Goal: Information Seeking & Learning: Learn about a topic

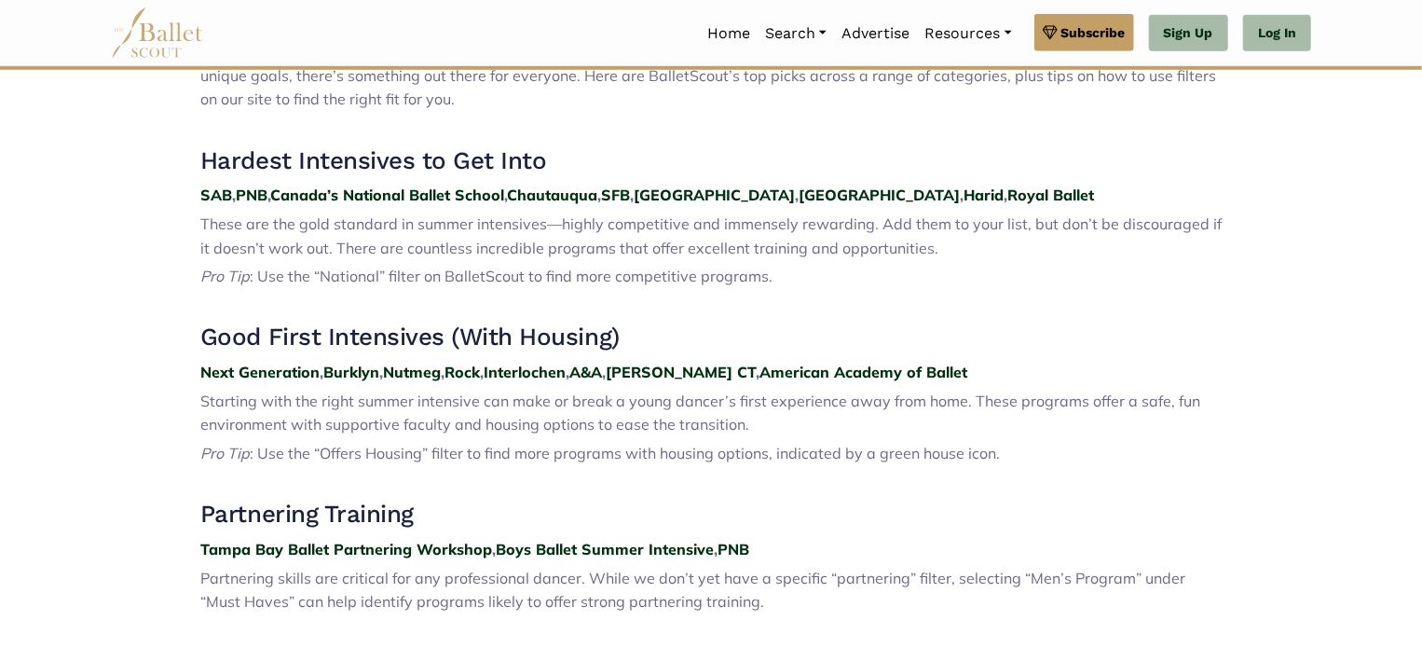
scroll to position [710, 0]
click at [674, 375] on strong "John Cranko CT" at bounding box center [681, 372] width 150 height 19
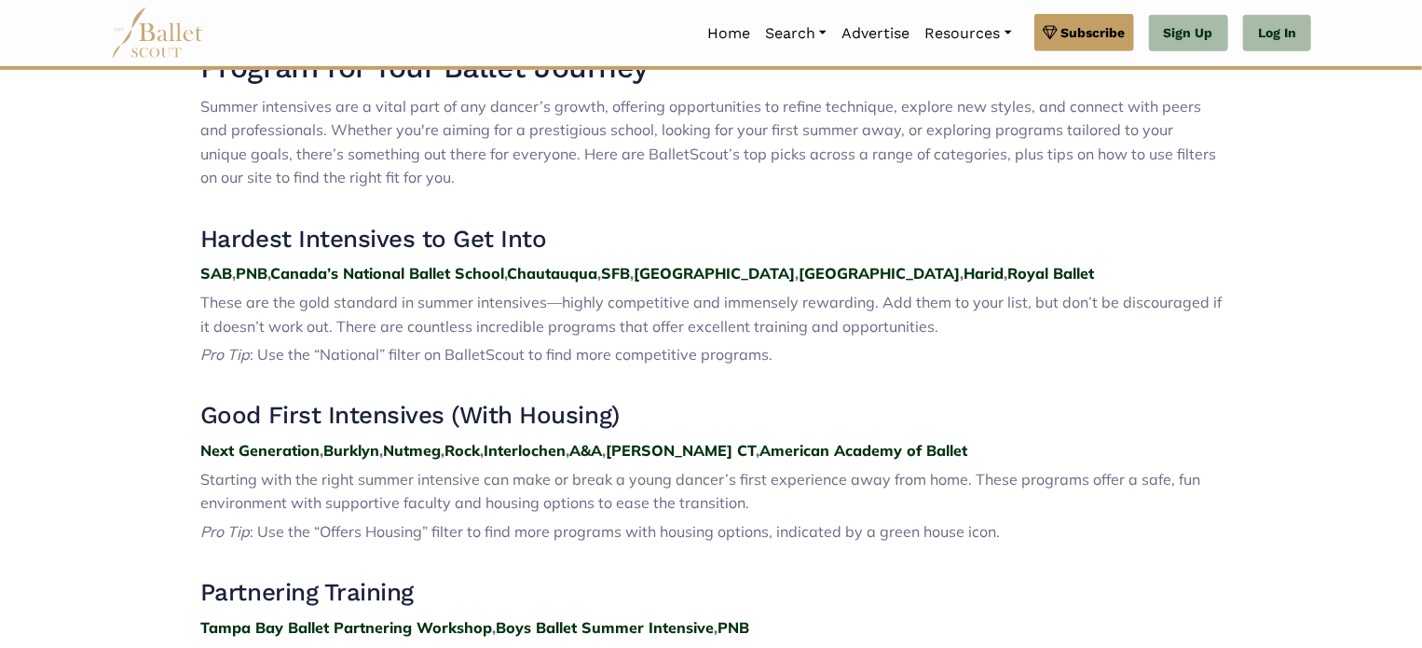
scroll to position [629, 0]
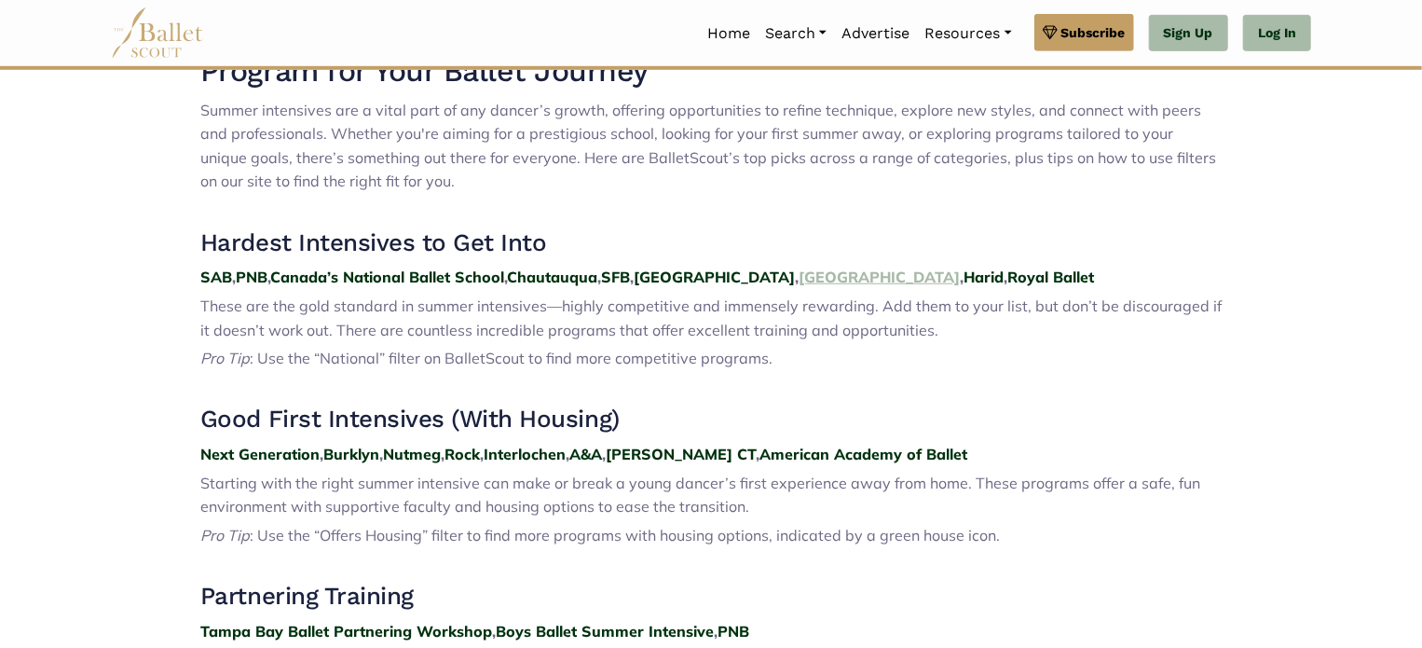
click at [798, 281] on strong "Miami" at bounding box center [878, 276] width 161 height 19
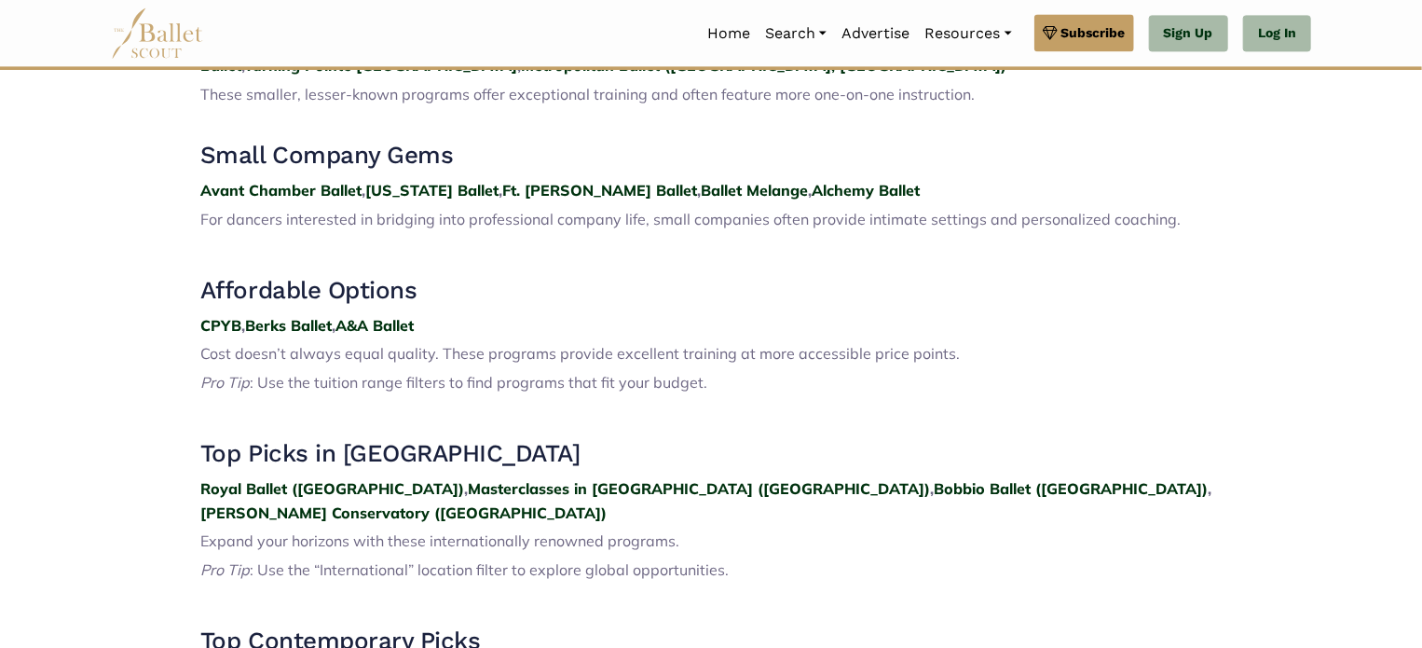
scroll to position [2100, 0]
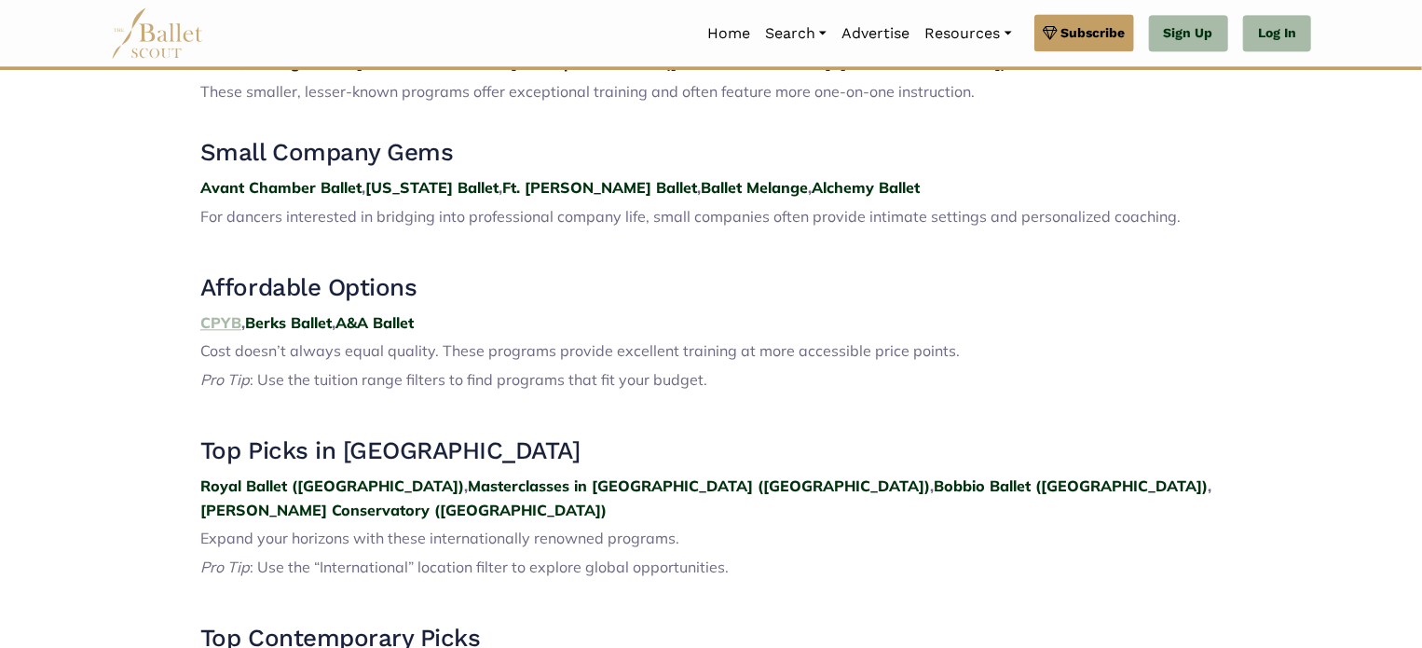
click at [218, 313] on strong "CPYB" at bounding box center [220, 322] width 41 height 19
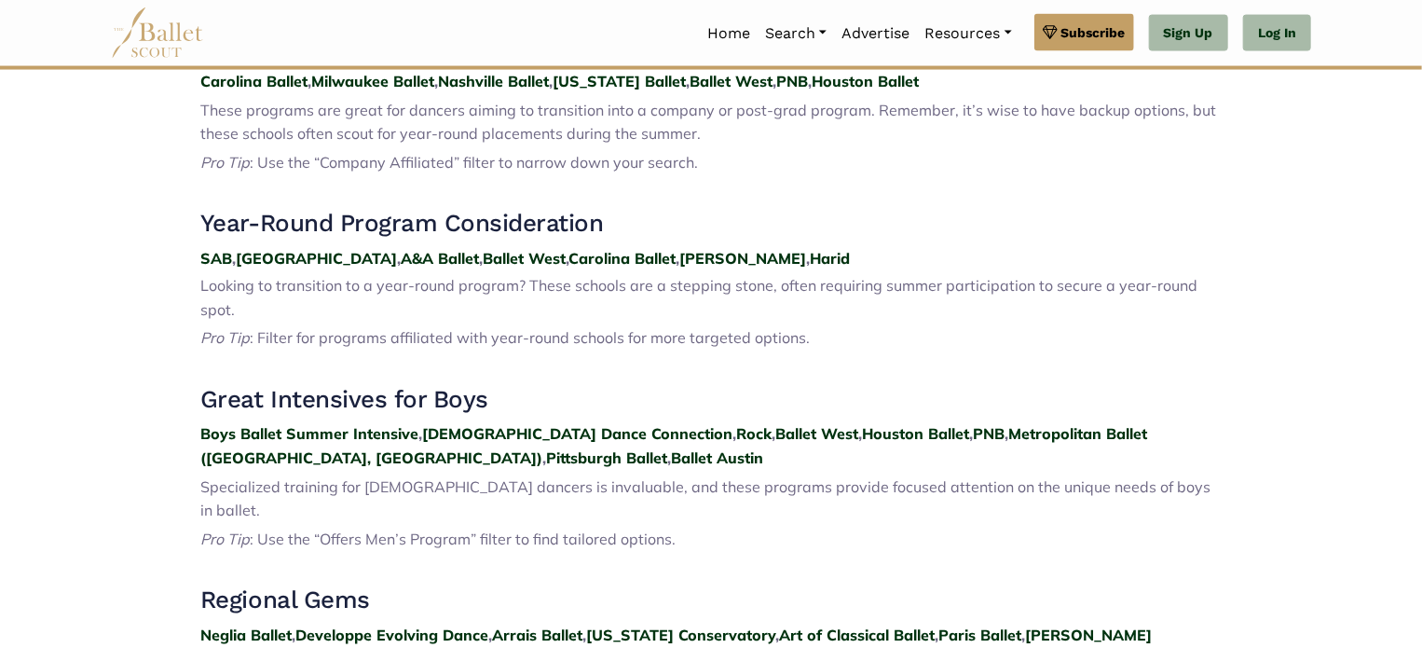
scroll to position [1519, 0]
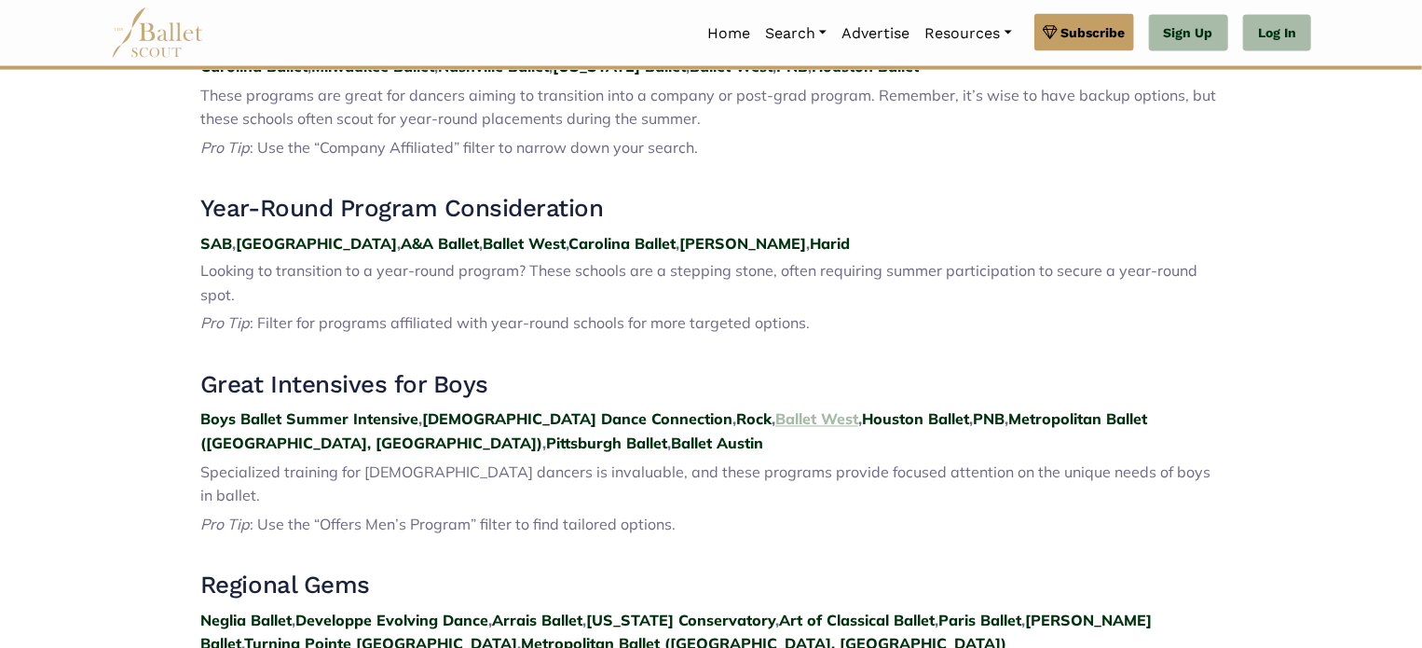
click at [775, 410] on strong "Ballet West" at bounding box center [816, 419] width 83 height 19
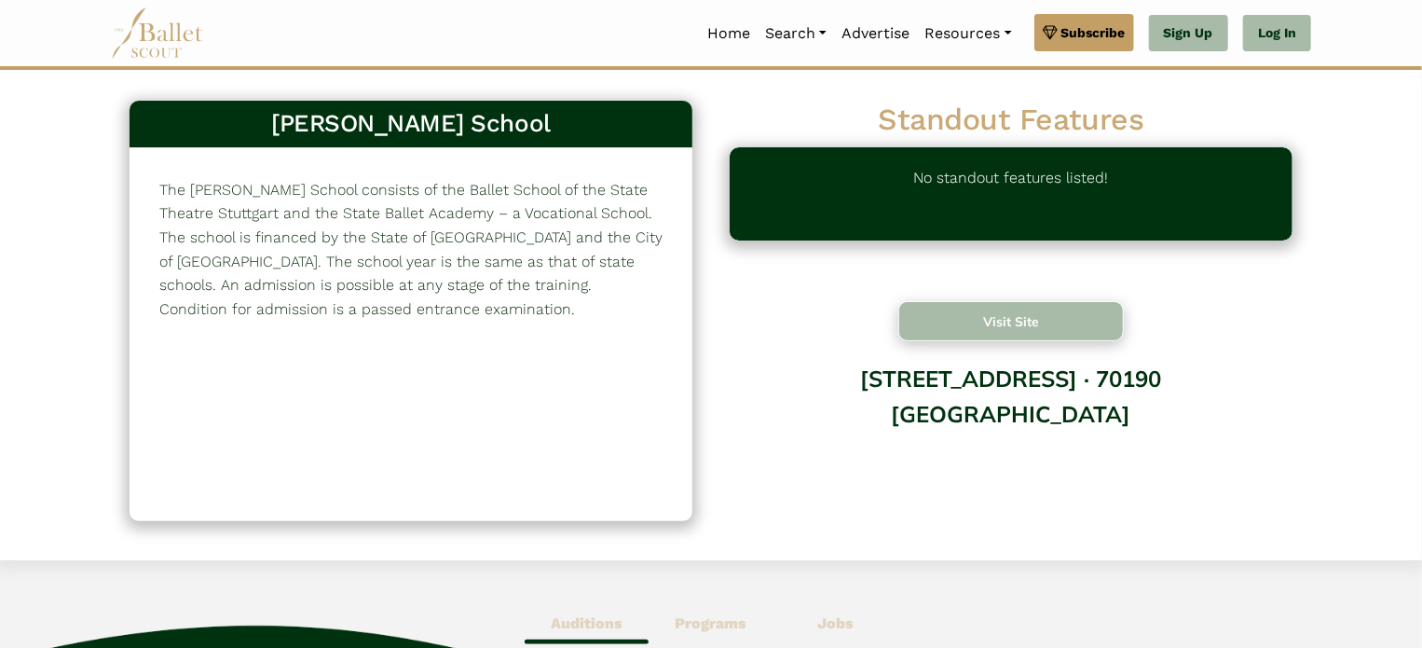
click at [937, 329] on button "Visit Site" at bounding box center [1010, 321] width 225 height 40
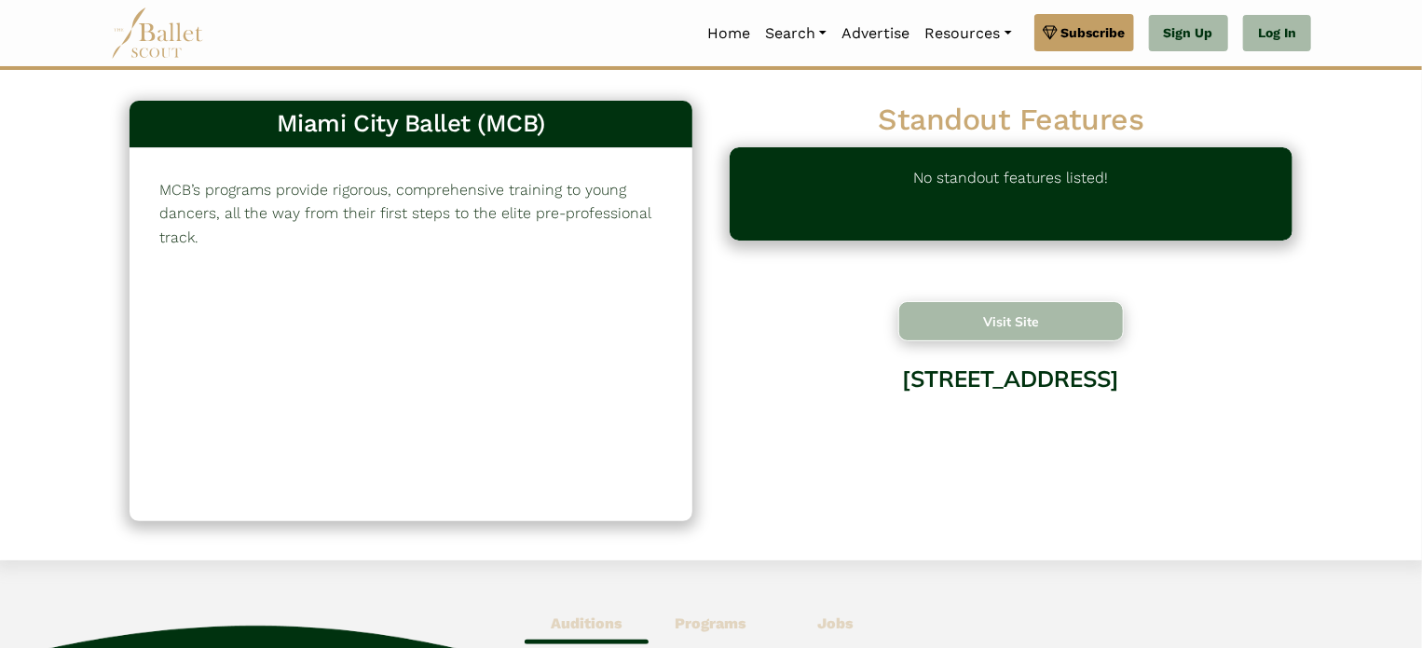
click at [921, 312] on button "Visit Site" at bounding box center [1010, 321] width 225 height 40
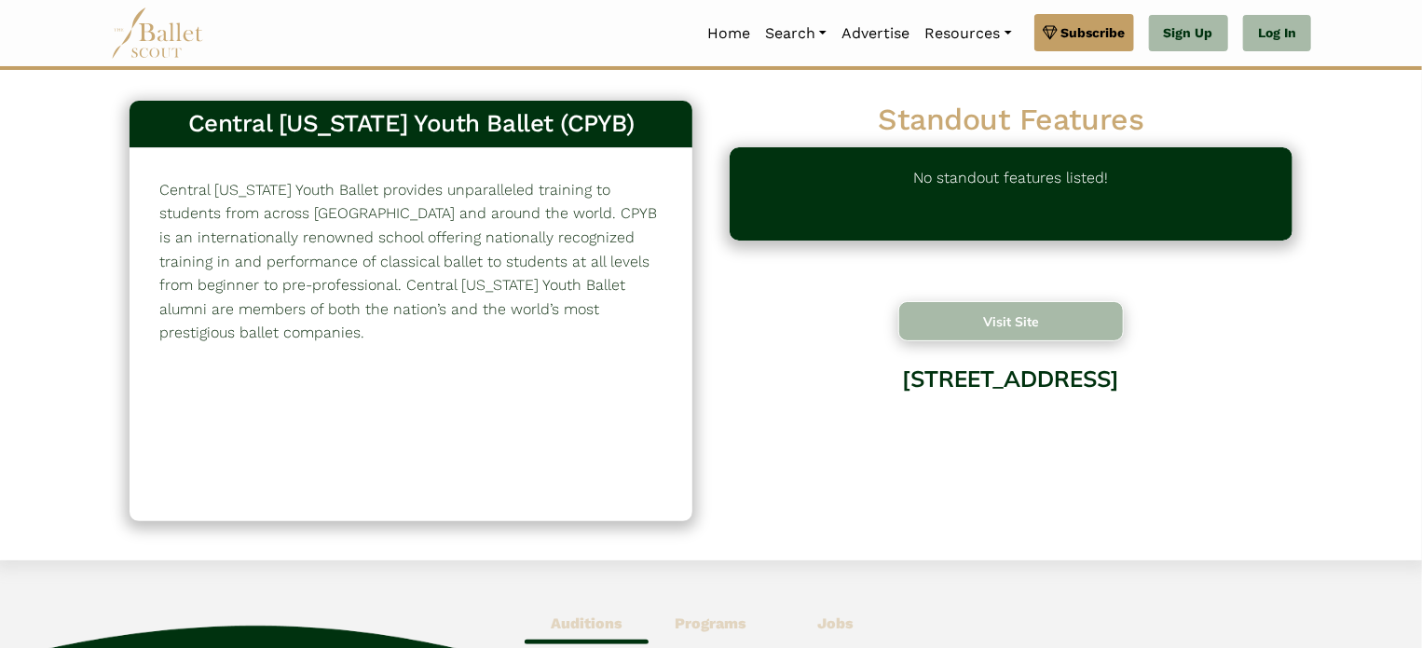
click at [942, 324] on button "Visit Site" at bounding box center [1010, 321] width 225 height 40
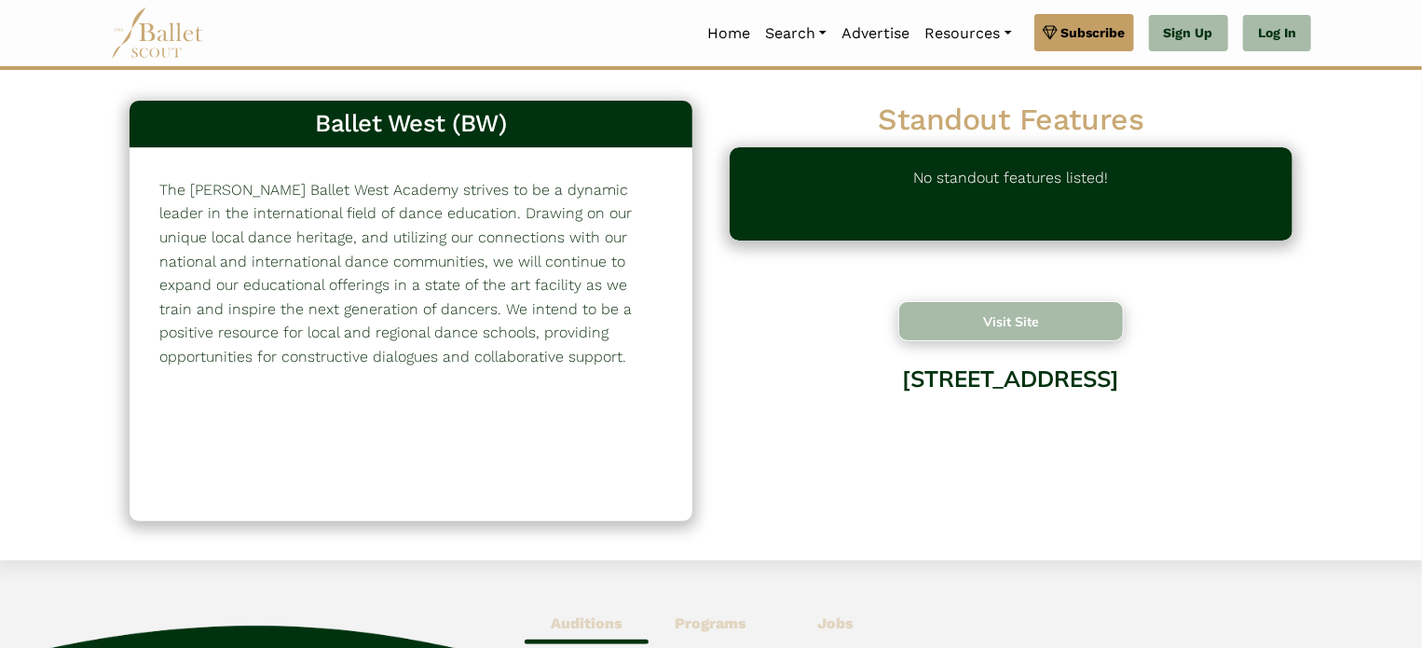
click at [935, 312] on button "Visit Site" at bounding box center [1010, 321] width 225 height 40
